Goal: Transaction & Acquisition: Book appointment/travel/reservation

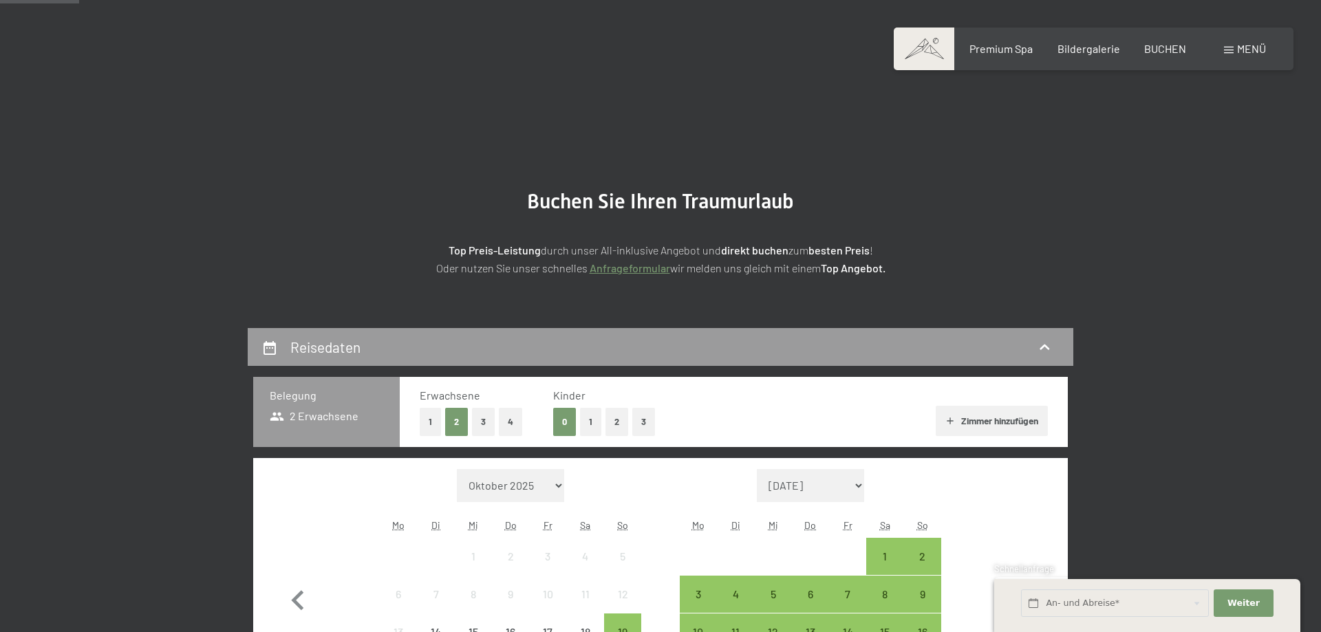
scroll to position [281, 0]
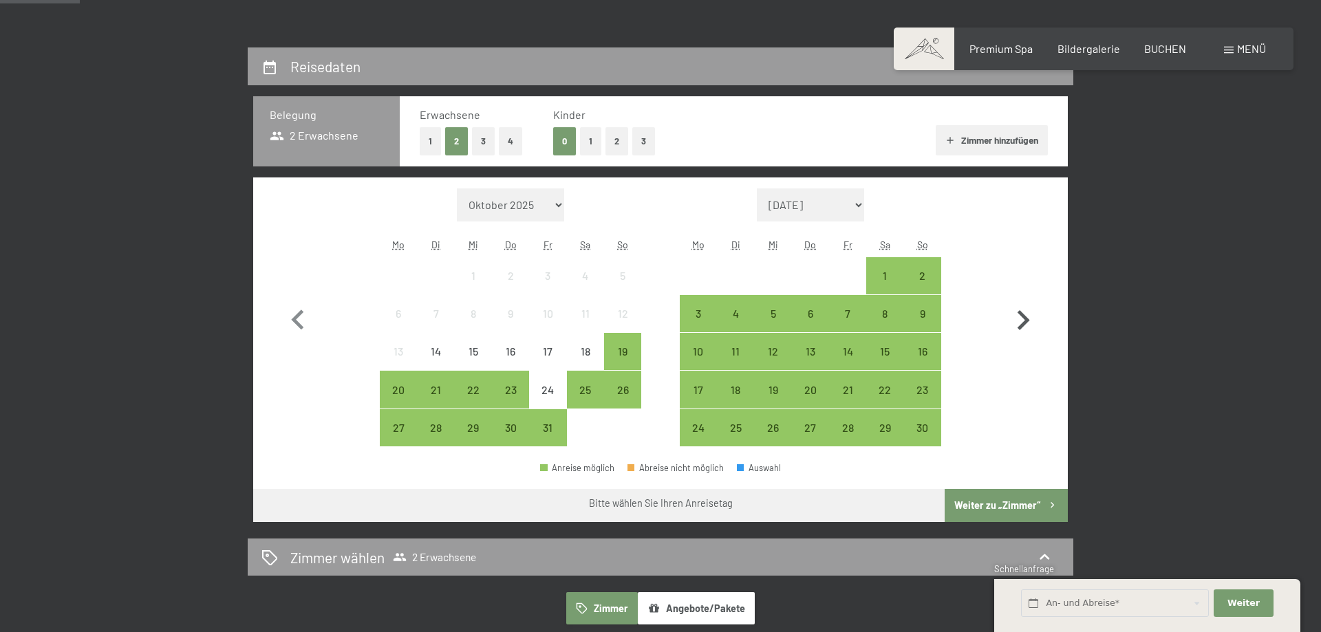
click at [1022, 313] on icon "button" at bounding box center [1024, 320] width 12 height 20
select select "[DATE]"
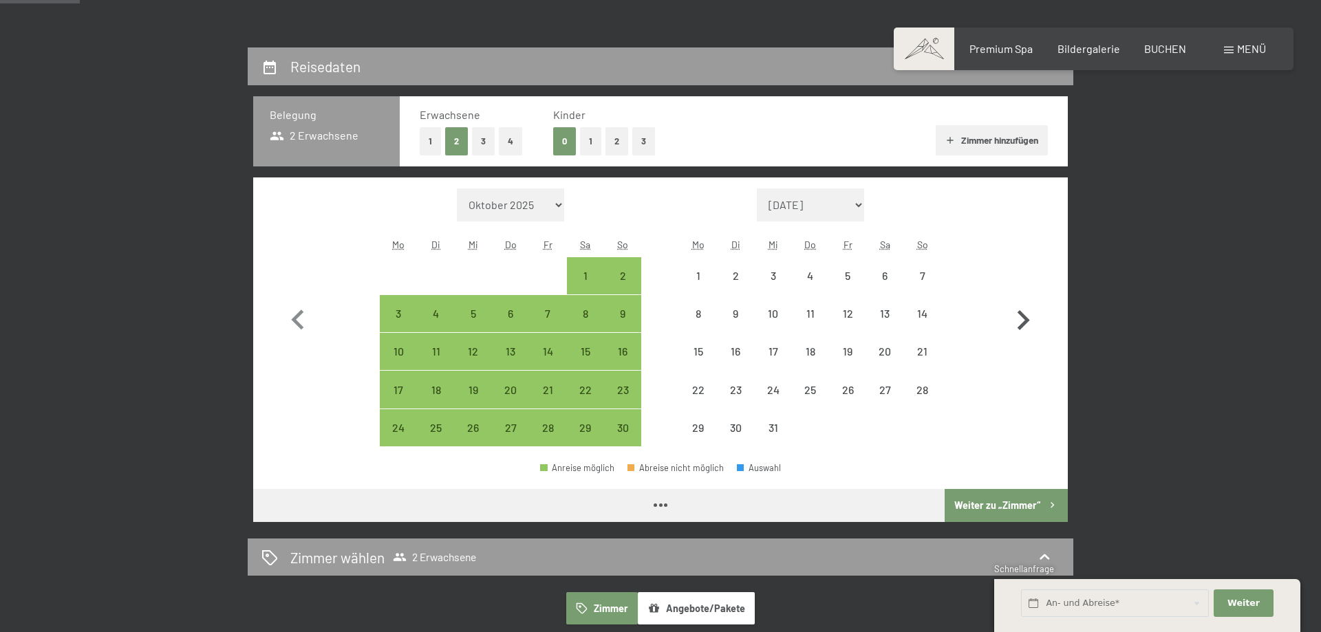
click at [1022, 313] on icon "button" at bounding box center [1024, 320] width 12 height 20
select select "[DATE]"
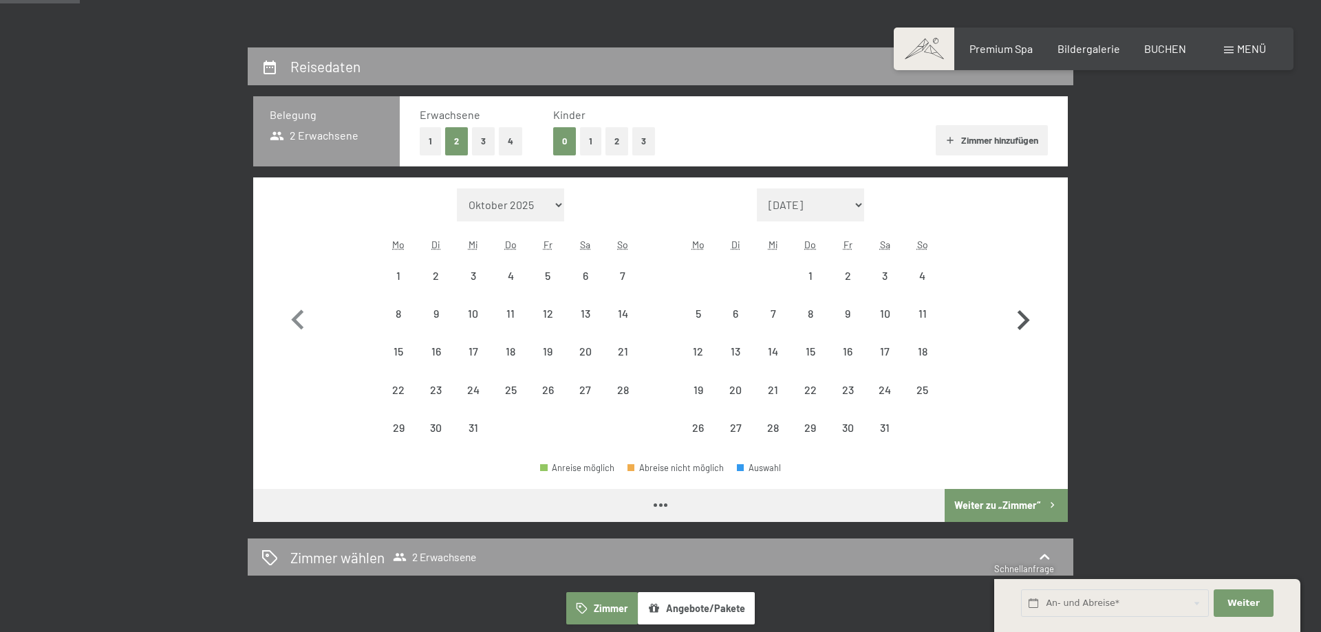
click at [1022, 313] on icon "button" at bounding box center [1024, 320] width 12 height 20
click at [1022, 313] on button "button" at bounding box center [1023, 318] width 40 height 259
select select "[DATE]"
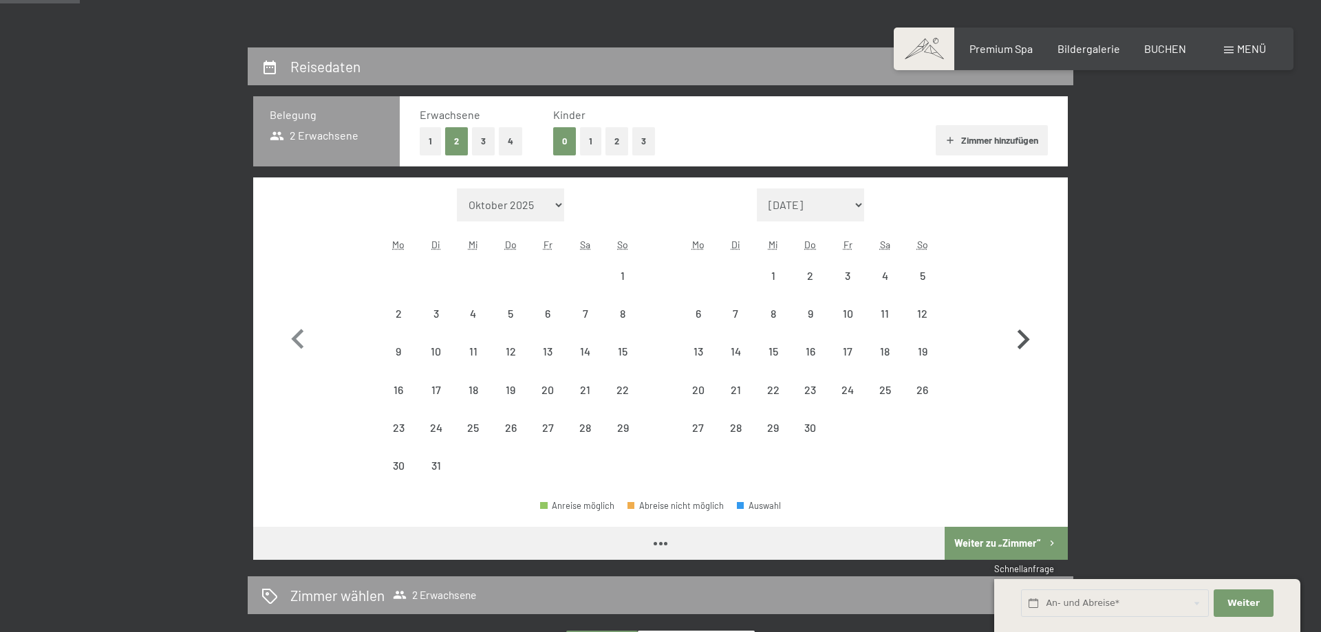
click at [1022, 313] on button "button" at bounding box center [1023, 337] width 40 height 297
select select "[DATE]"
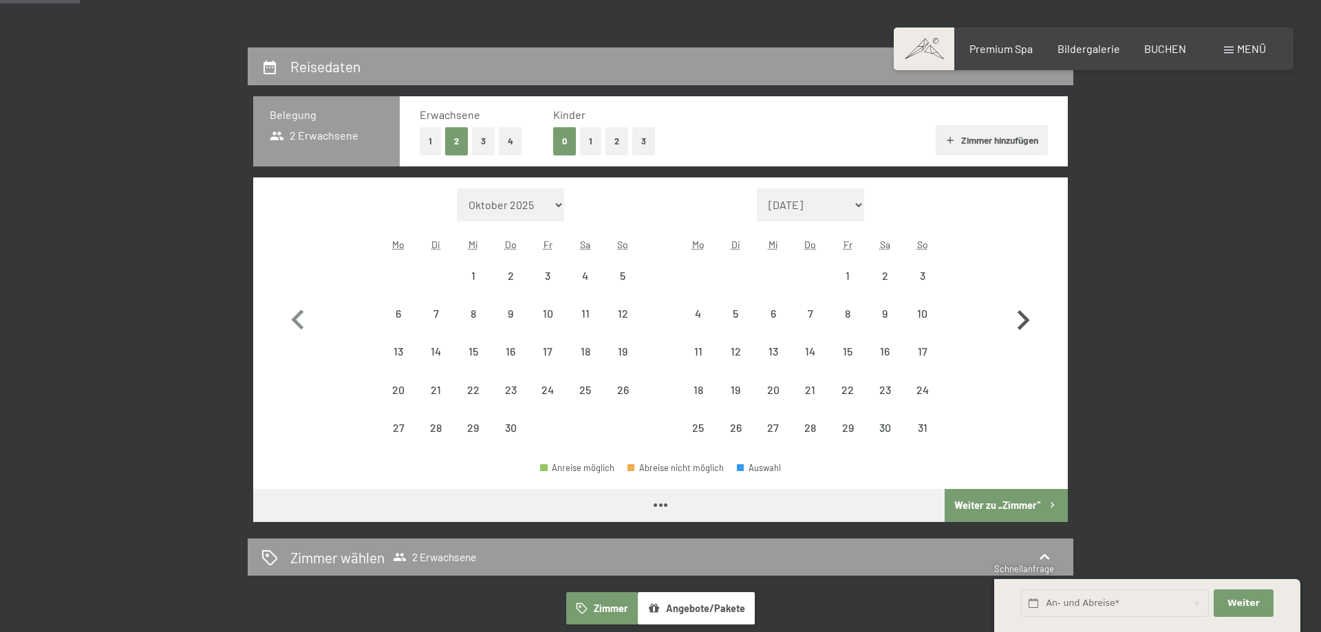
select select "[DATE]"
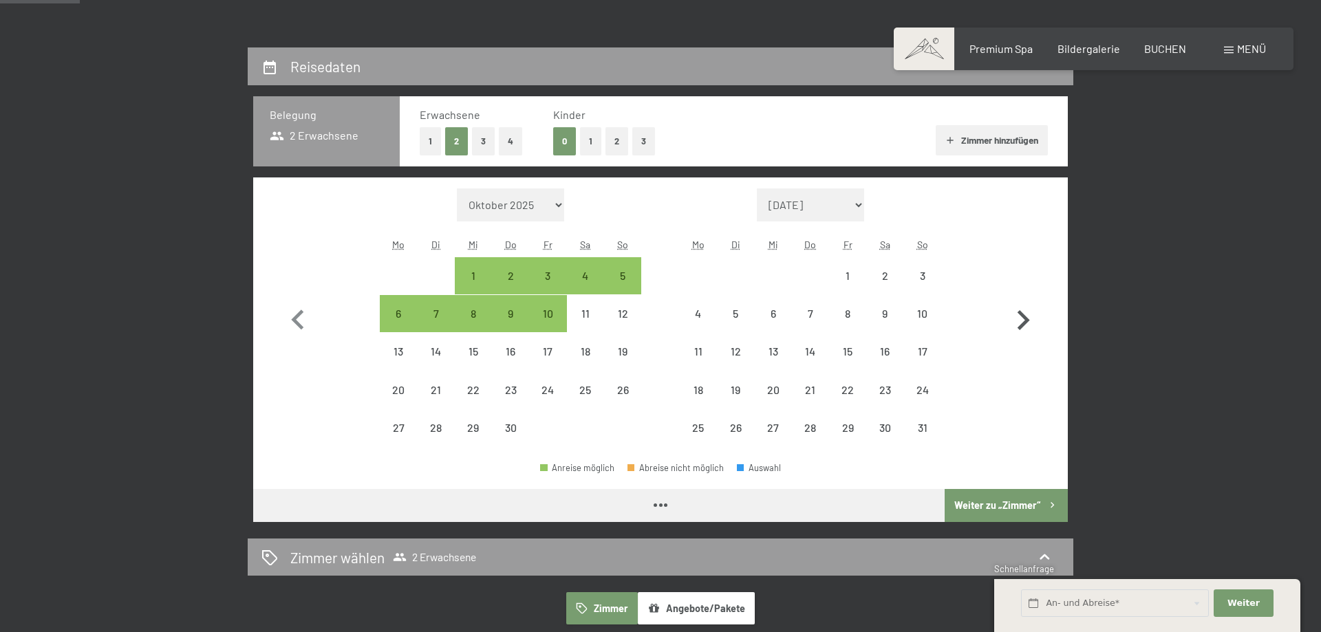
click at [1022, 313] on icon "button" at bounding box center [1024, 320] width 12 height 20
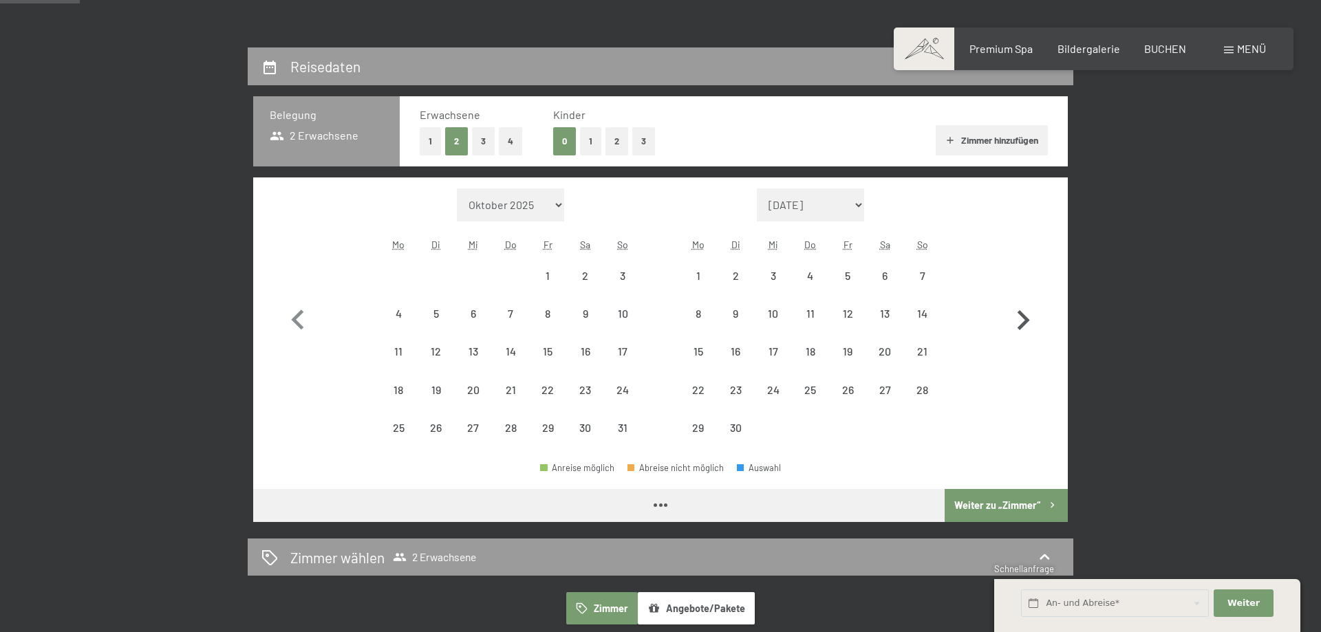
select select "[DATE]"
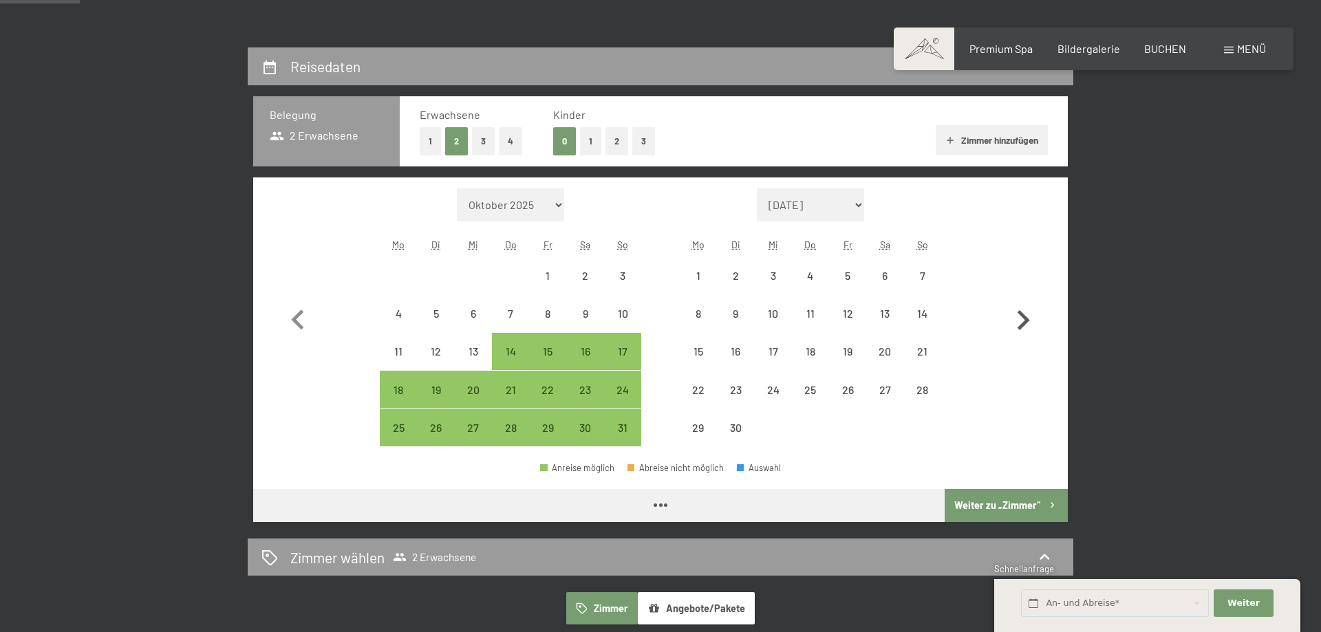
click at [1022, 313] on icon "button" at bounding box center [1024, 320] width 12 height 20
select select "[DATE]"
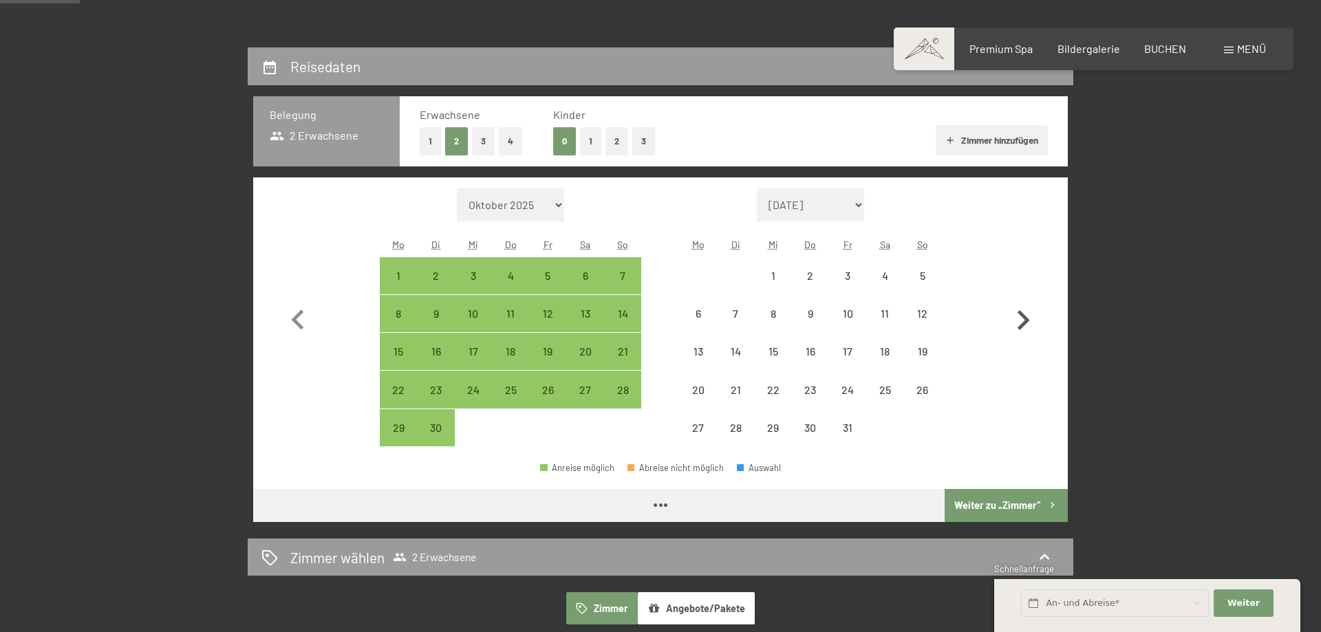
click at [1022, 319] on icon "button" at bounding box center [1023, 321] width 40 height 40
select select "[DATE]"
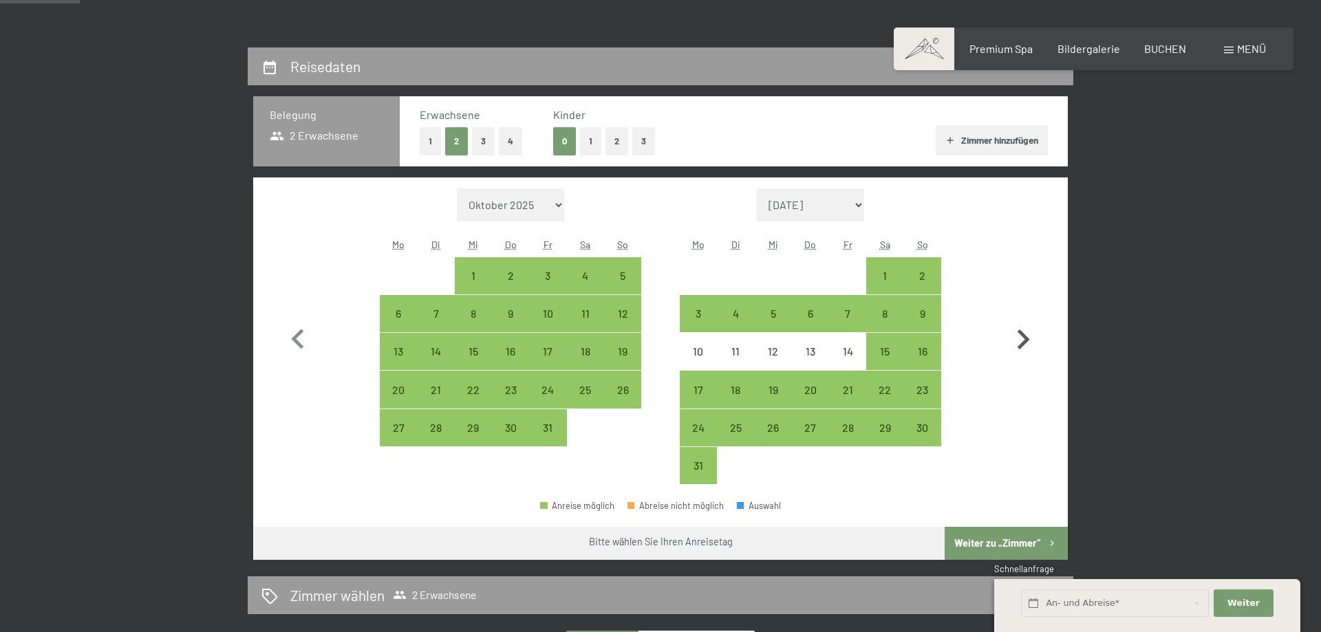
click at [1022, 319] on button "button" at bounding box center [1023, 337] width 40 height 297
select select "[DATE]"
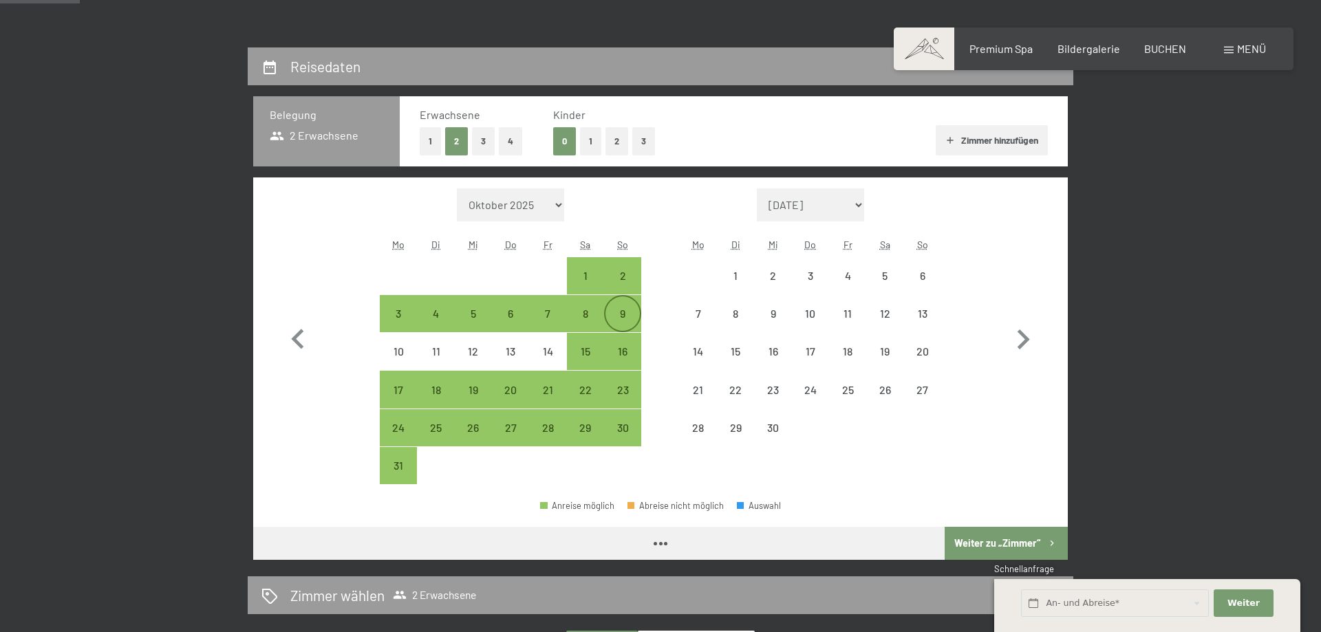
select select "[DATE]"
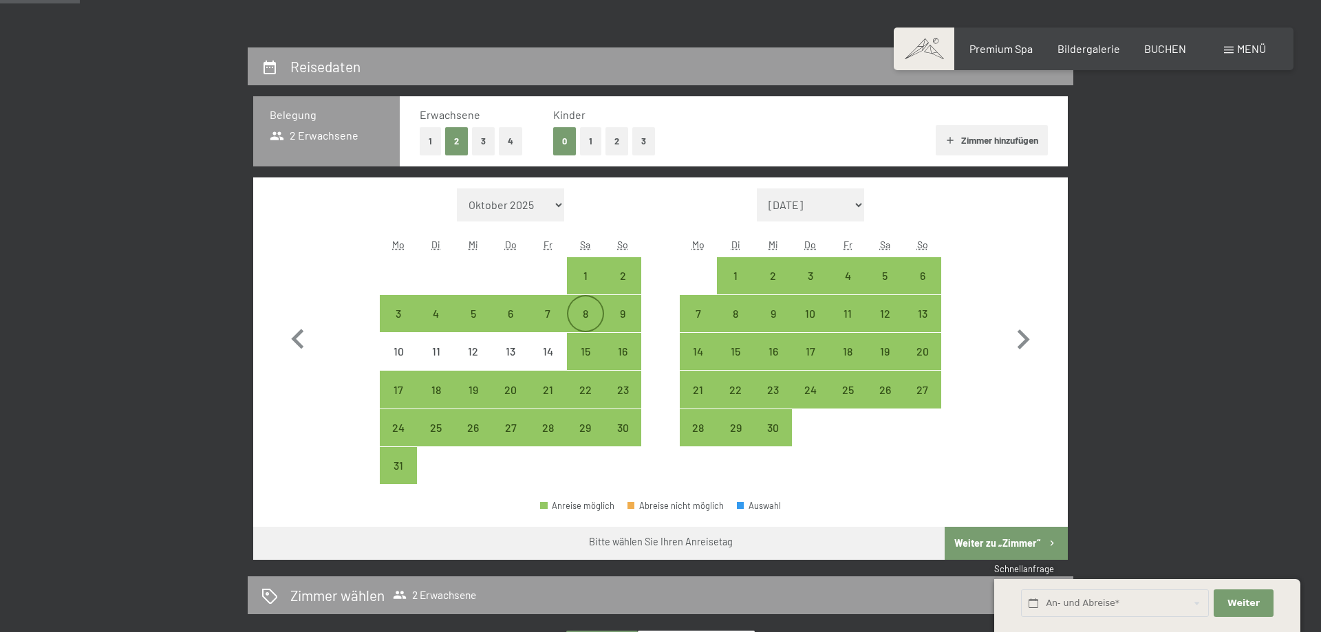
click at [585, 323] on div "8" at bounding box center [585, 325] width 34 height 34
select select "[DATE]"
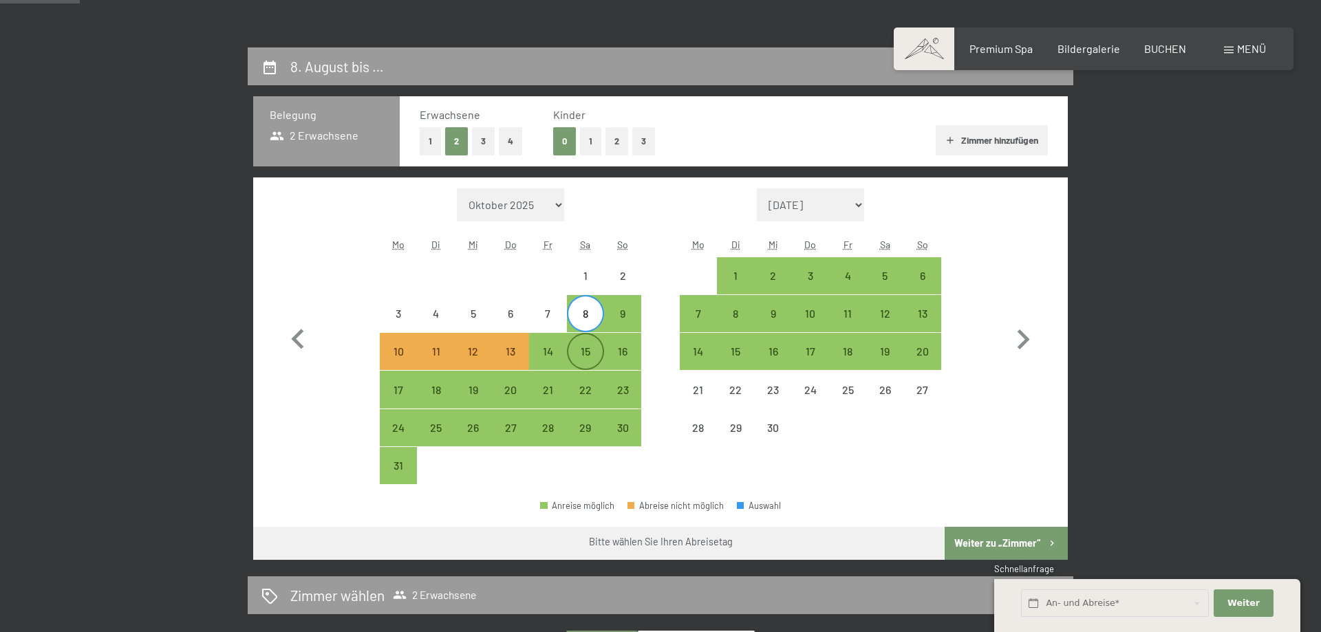
click at [586, 345] on div "15" at bounding box center [585, 351] width 34 height 34
select select "[DATE]"
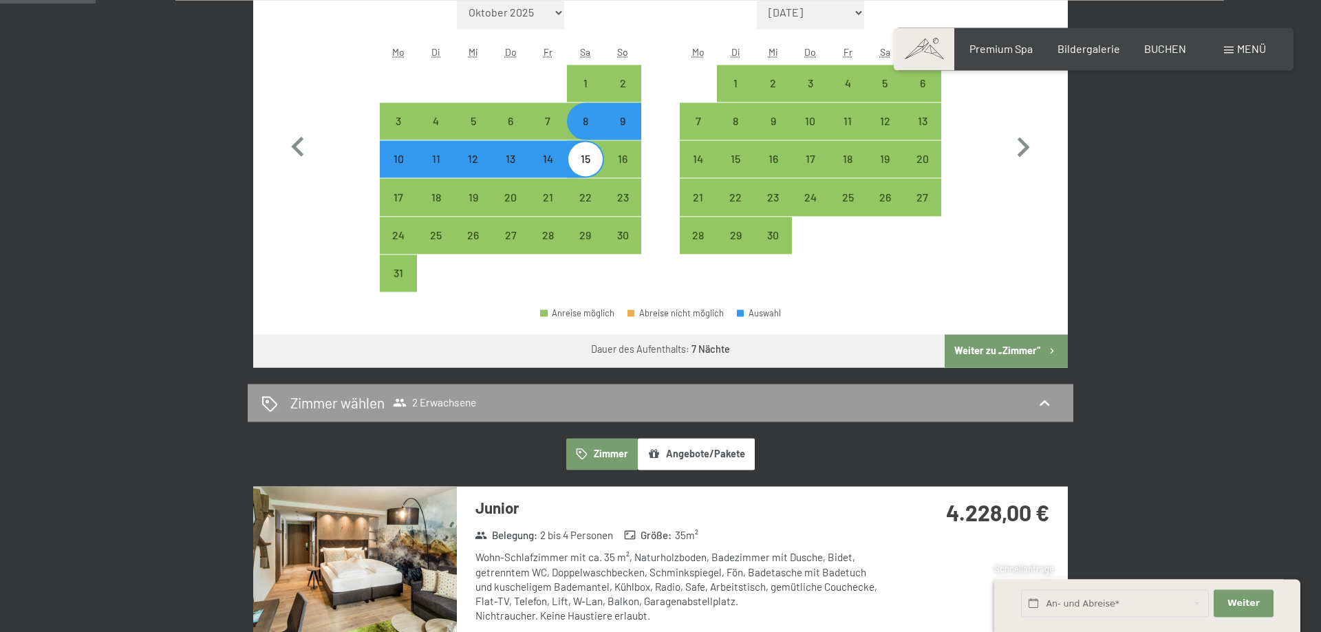
scroll to position [491, 0]
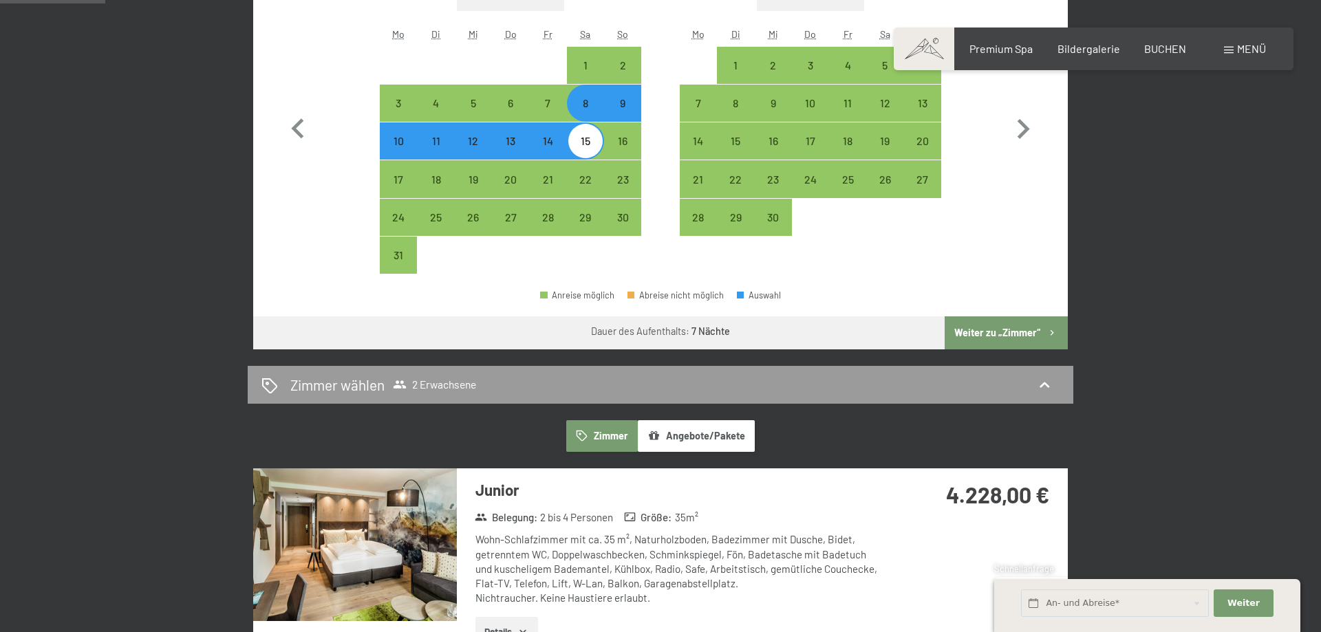
click at [1006, 325] on button "Weiter zu „Zimmer“" at bounding box center [1006, 332] width 123 height 33
select select "[DATE]"
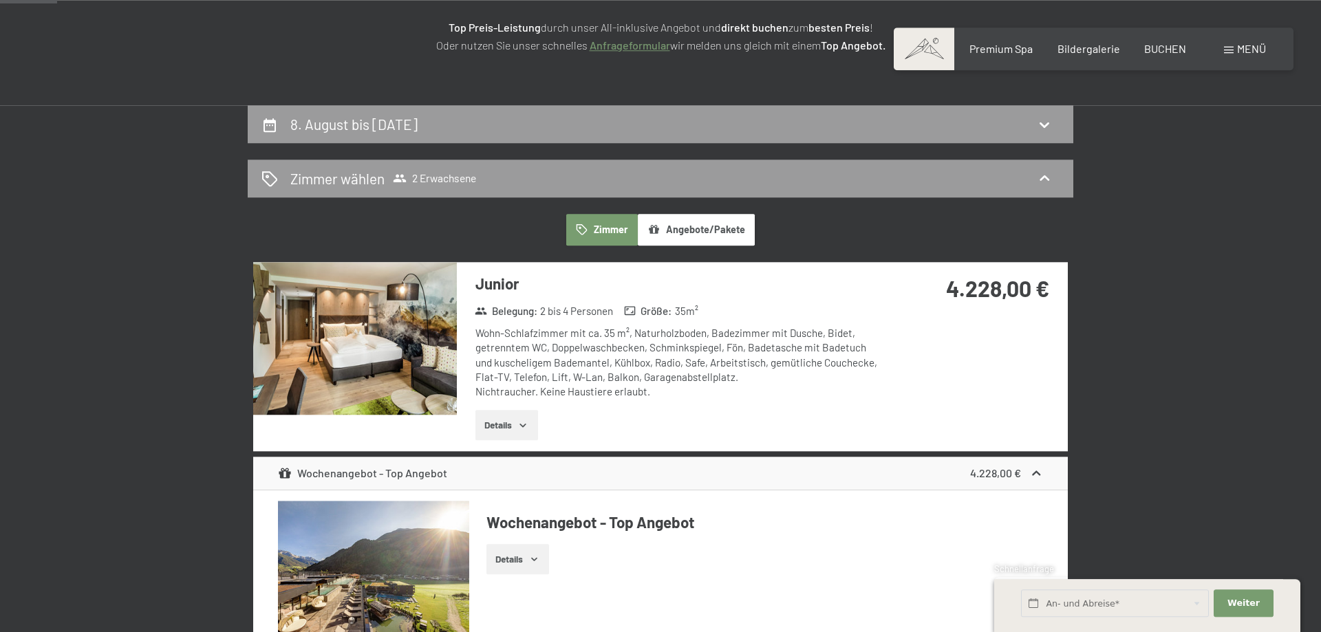
scroll to position [258, 0]
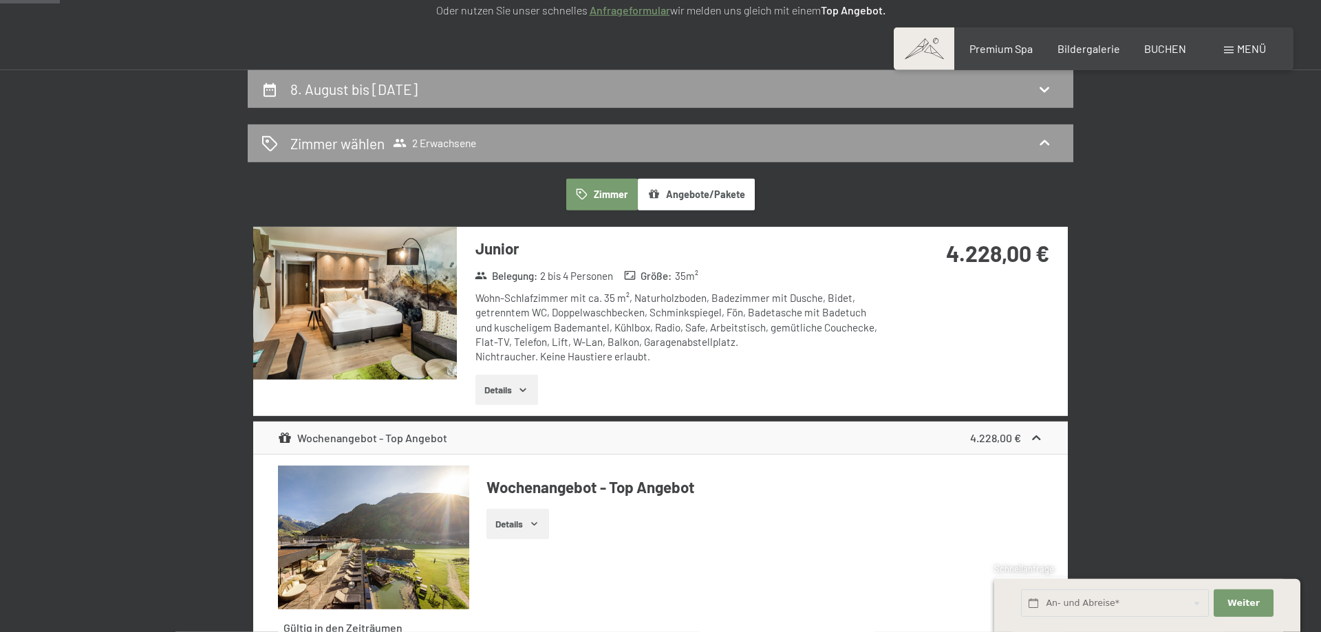
click at [363, 337] on img at bounding box center [355, 303] width 204 height 153
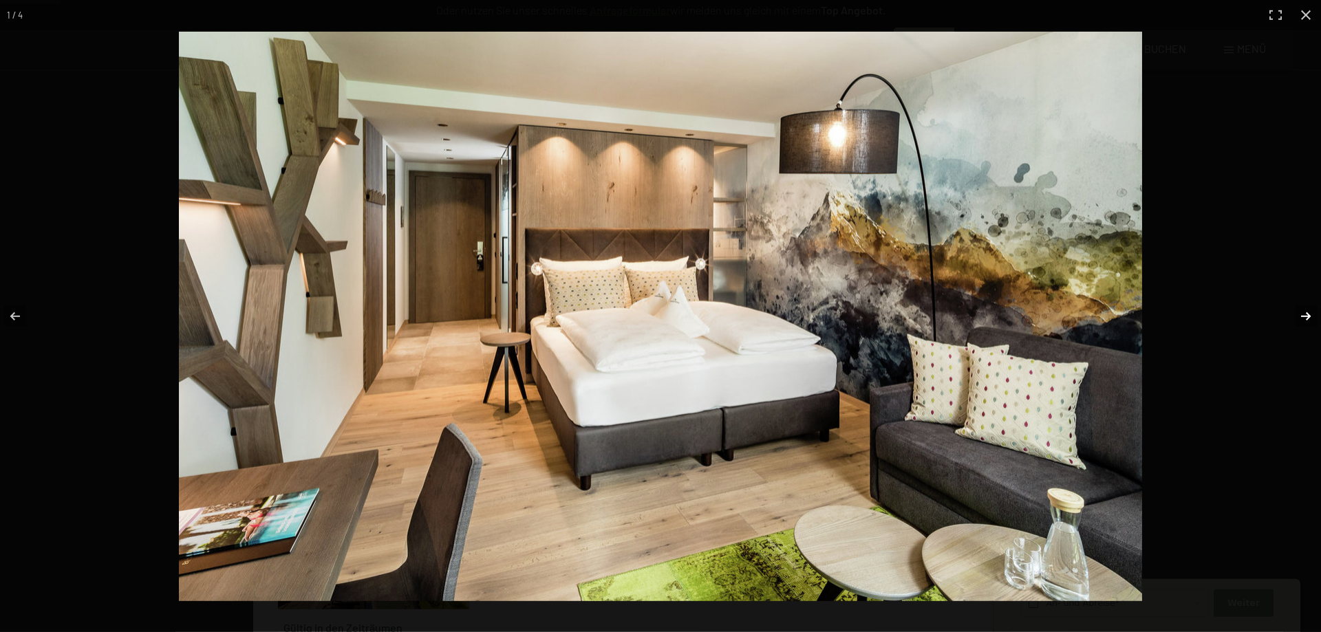
click at [1307, 316] on button "button" at bounding box center [1297, 316] width 48 height 69
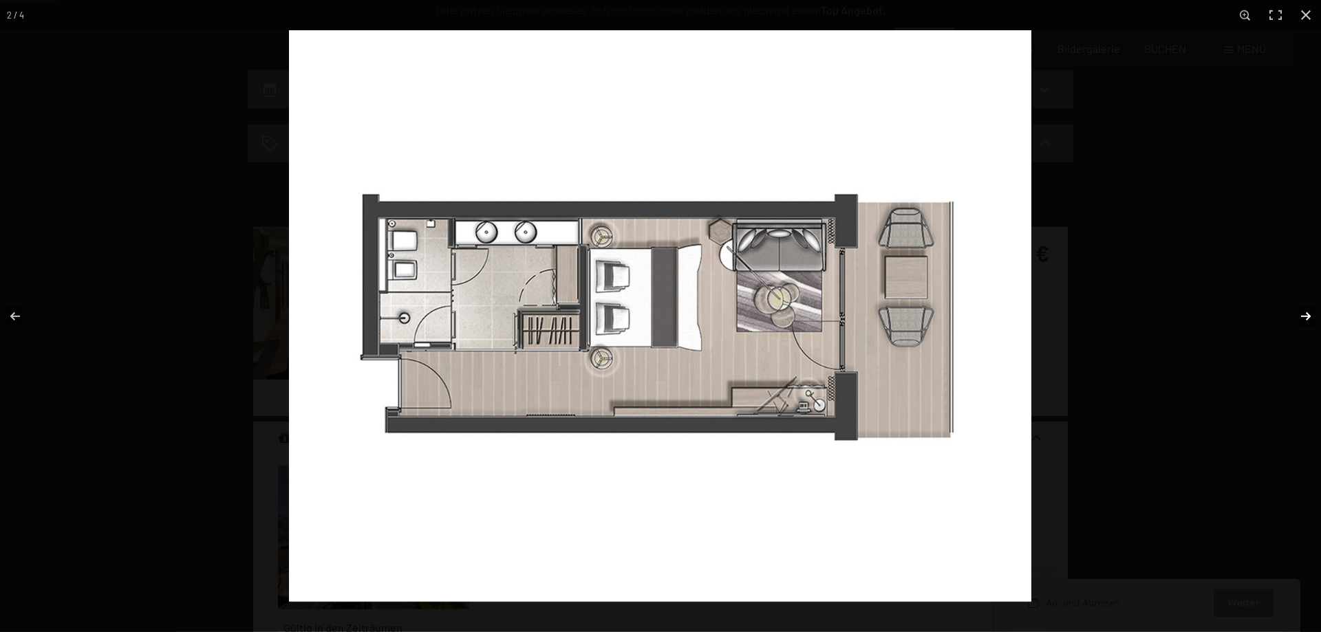
click at [1307, 316] on button "button" at bounding box center [1297, 316] width 48 height 69
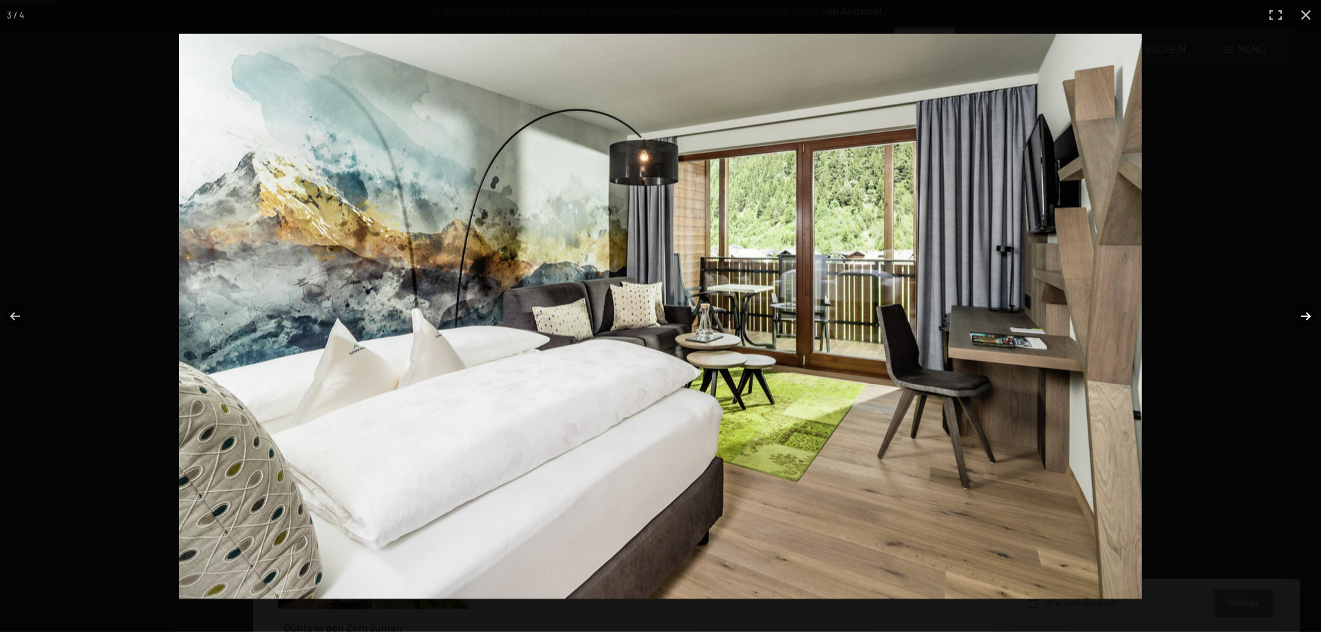
click at [1307, 316] on button "button" at bounding box center [1297, 316] width 48 height 69
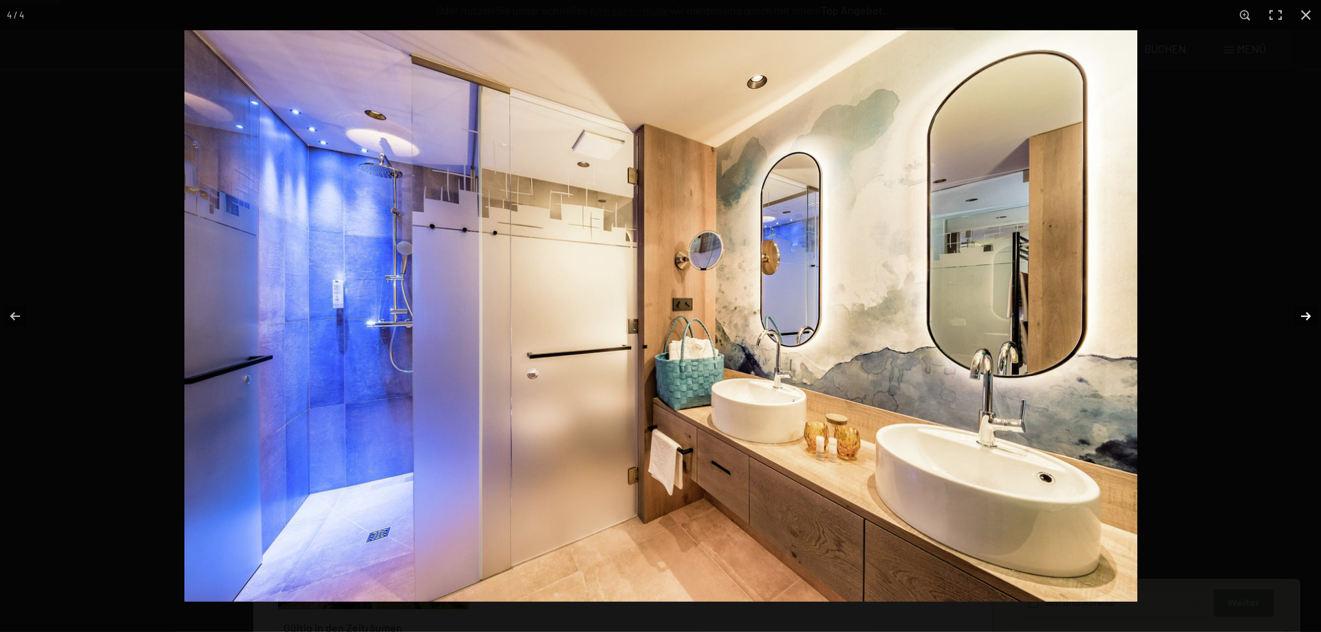
click at [1307, 316] on button "button" at bounding box center [1297, 316] width 48 height 69
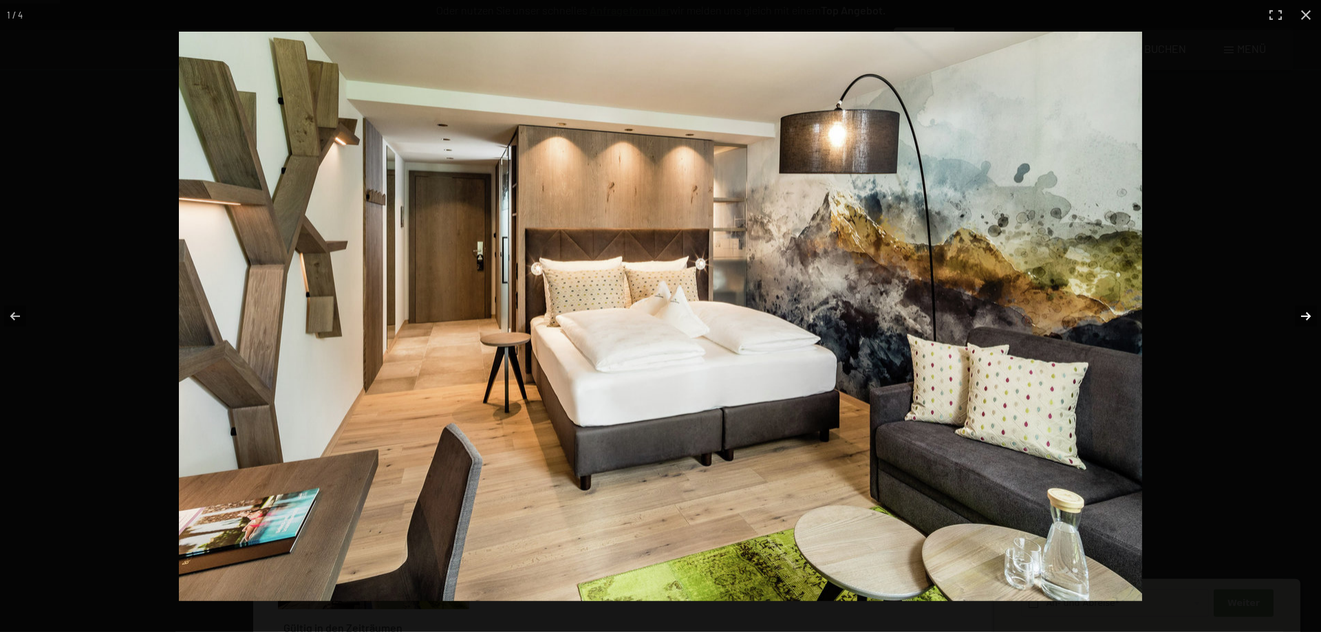
click at [1309, 316] on button "button" at bounding box center [1297, 316] width 48 height 69
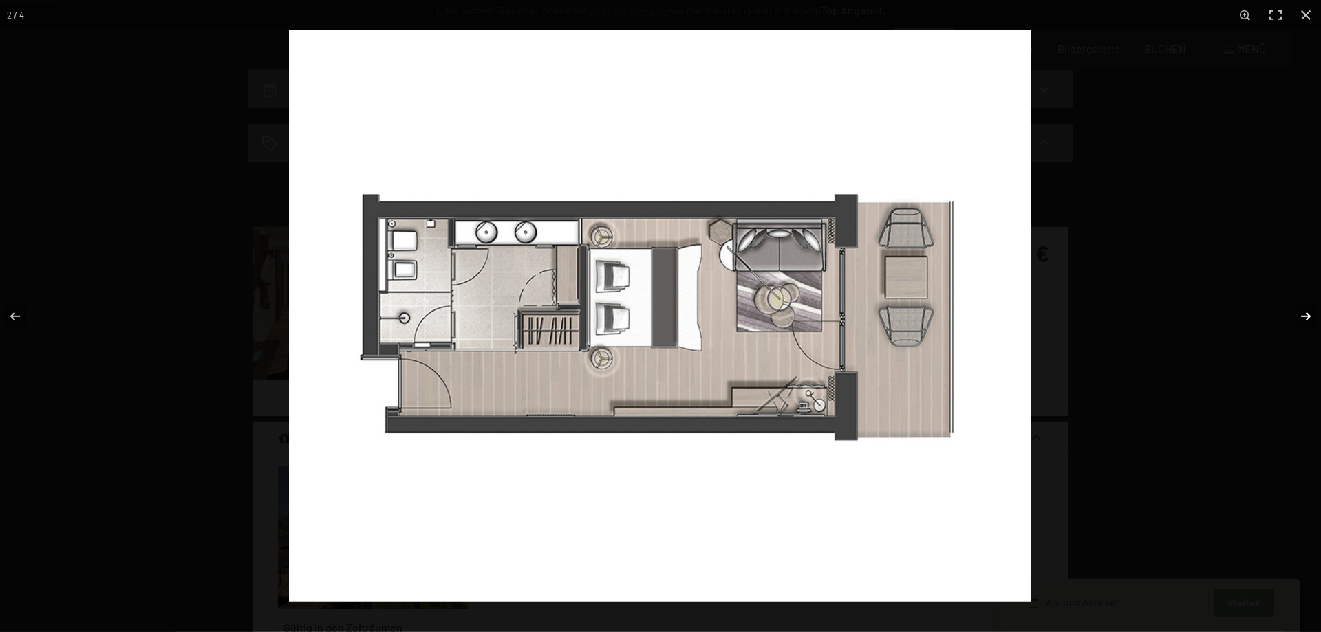
click at [1311, 315] on button "button" at bounding box center [1297, 316] width 48 height 69
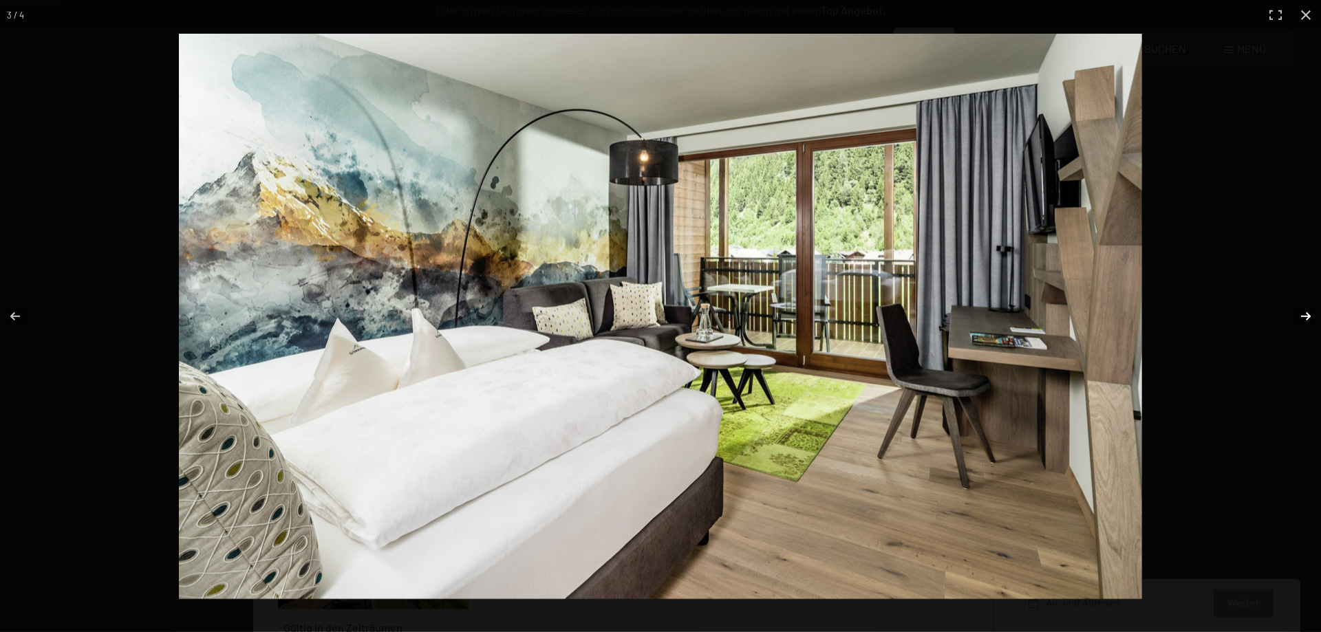
click at [1311, 315] on button "button" at bounding box center [1297, 316] width 48 height 69
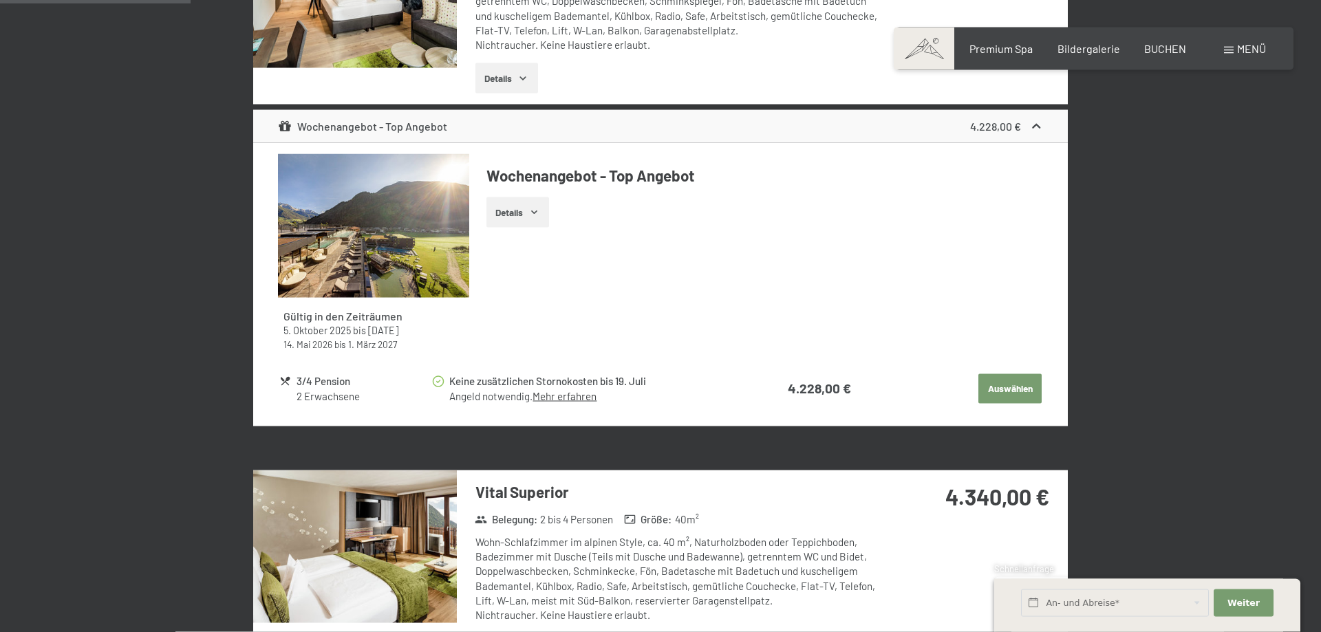
scroll to position [539, 0]
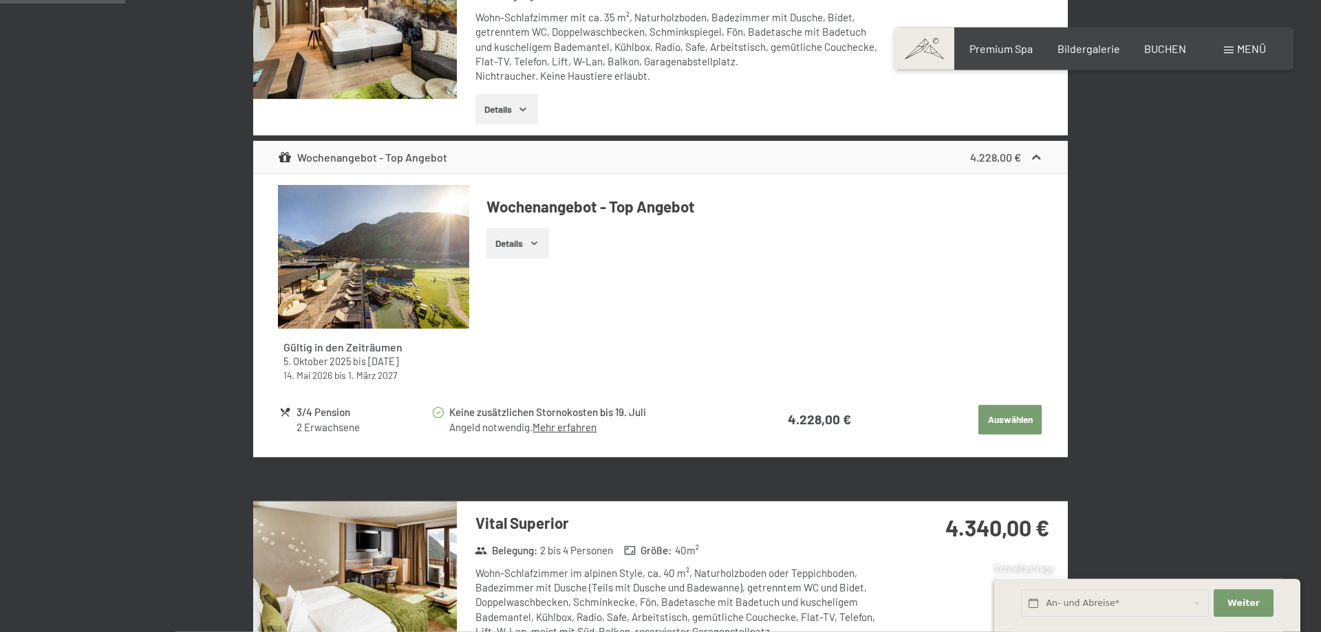
click at [1017, 411] on button "Auswählen" at bounding box center [1009, 420] width 63 height 30
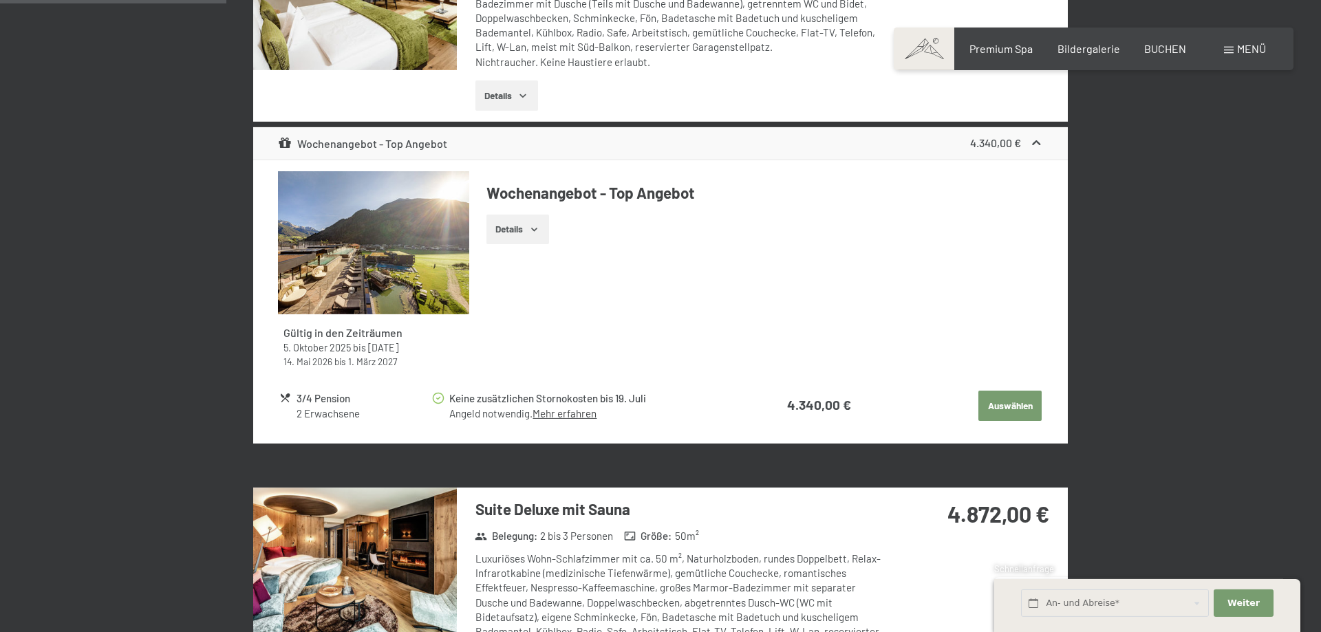
scroll to position [1104, 0]
